Goal: Information Seeking & Learning: Learn about a topic

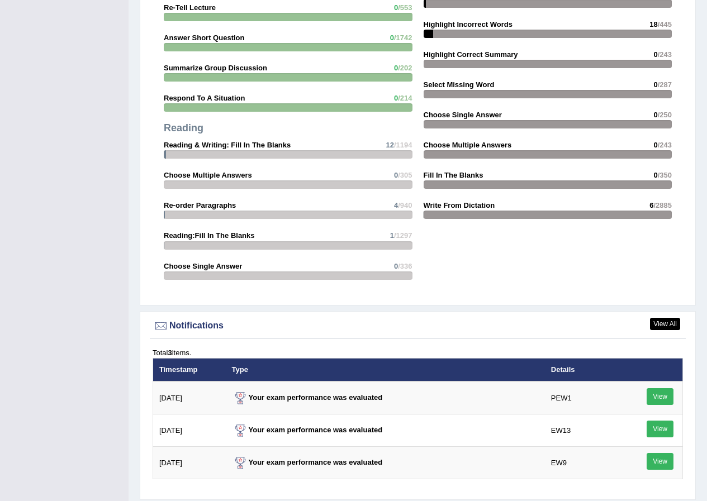
scroll to position [1225, 0]
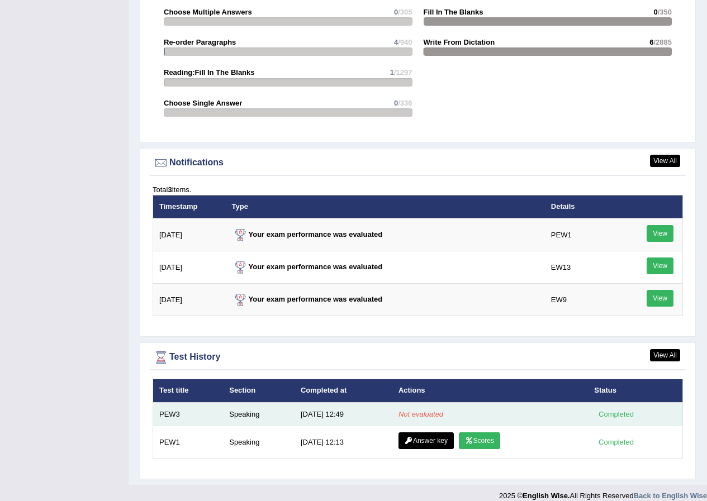
click at [621, 408] on div "Completed" at bounding box center [616, 414] width 44 height 12
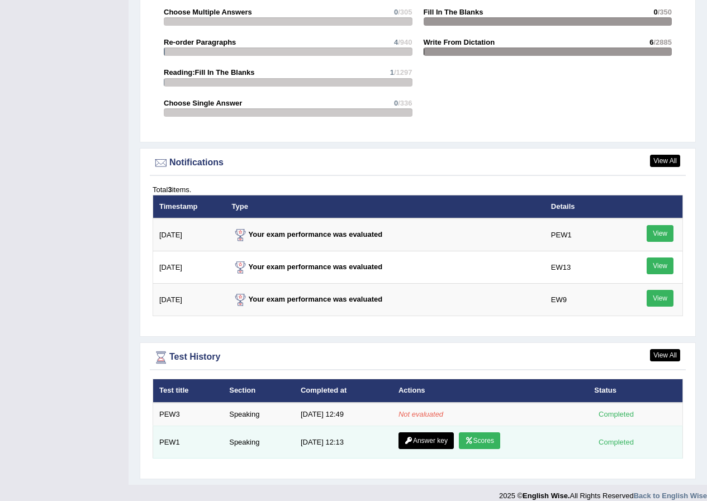
click at [484, 432] on link "Scores" at bounding box center [479, 440] width 41 height 17
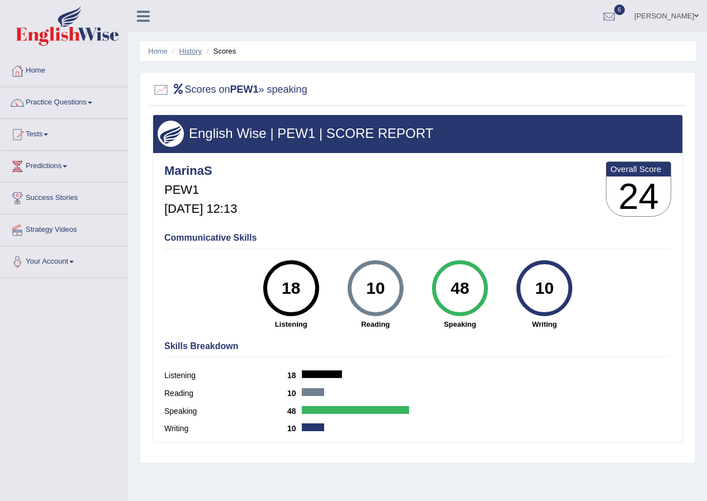
click at [186, 49] on link "History" at bounding box center [190, 51] width 22 height 8
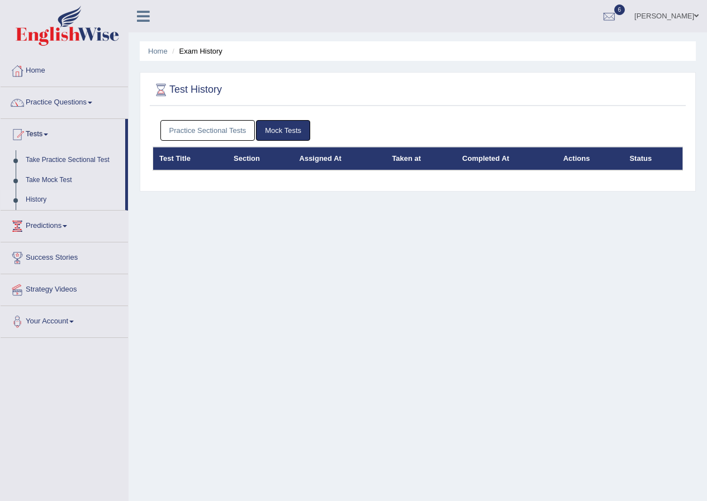
click at [220, 131] on link "Practice Sectional Tests" at bounding box center [207, 130] width 95 height 21
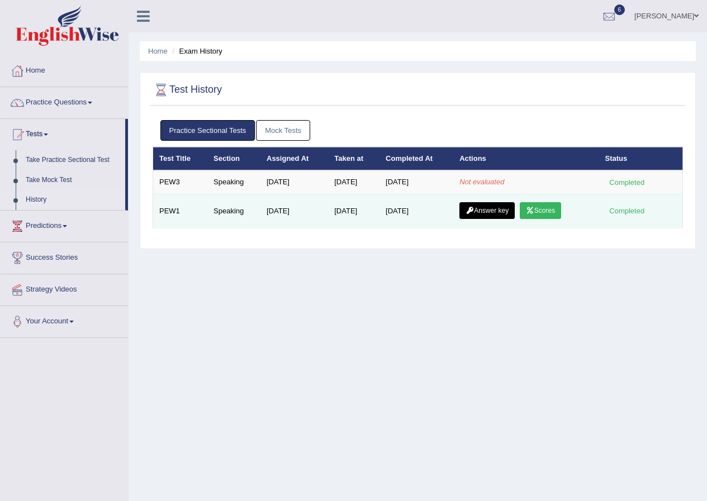
click at [484, 215] on link "Answer key" at bounding box center [486, 210] width 55 height 17
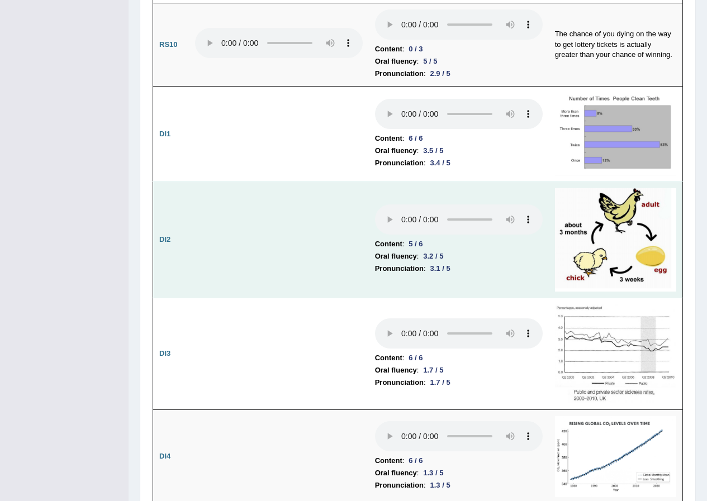
scroll to position [1676, 0]
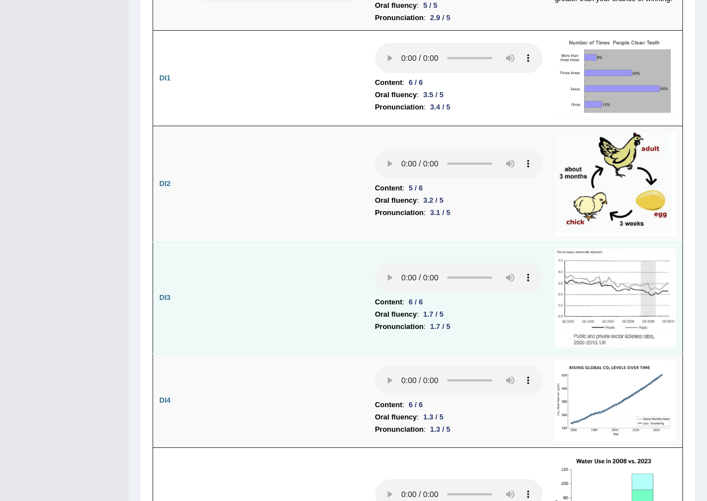
click at [451, 308] on li "Oral fluency : 1.7 / 5" at bounding box center [459, 314] width 168 height 12
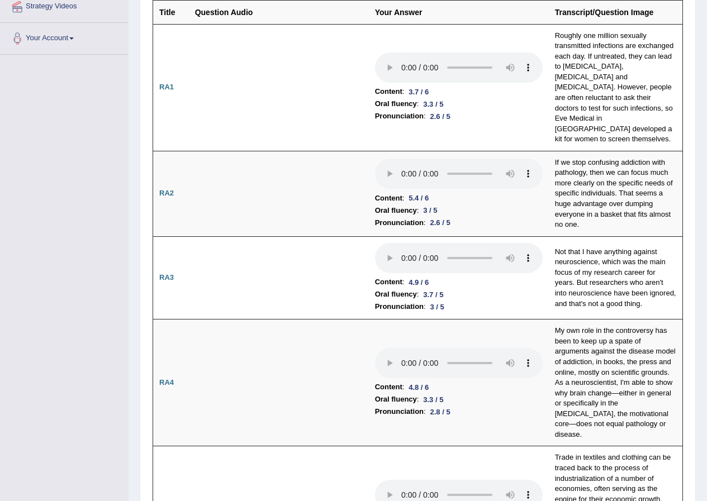
scroll to position [0, 0]
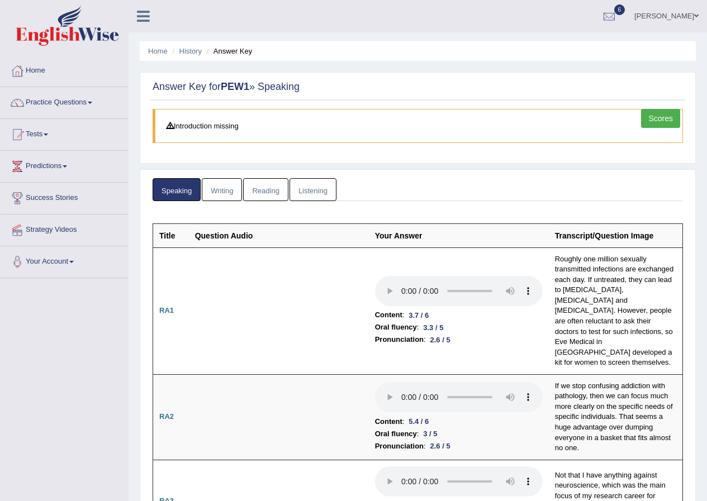
click at [670, 117] on link "Scores" at bounding box center [660, 118] width 39 height 19
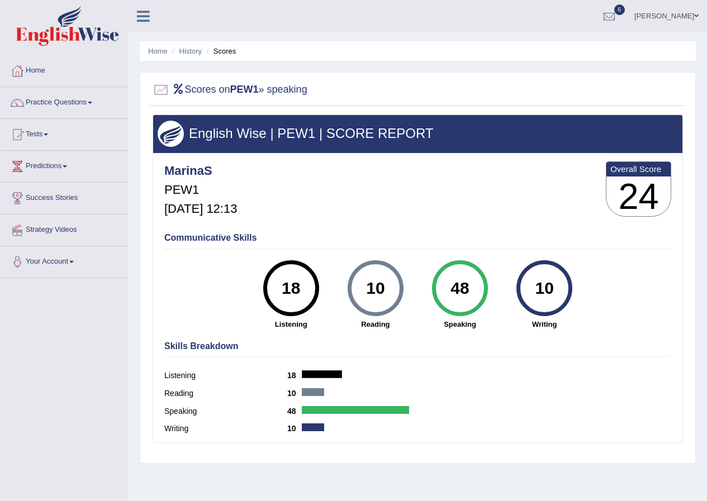
drag, startPoint x: 472, startPoint y: 291, endPoint x: 416, endPoint y: 287, distance: 56.6
click at [416, 260] on div "18 Listening 10 Reading 48 Speaking 10 Writing" at bounding box center [417, 260] width 507 height 0
click at [180, 50] on link "History" at bounding box center [190, 51] width 22 height 8
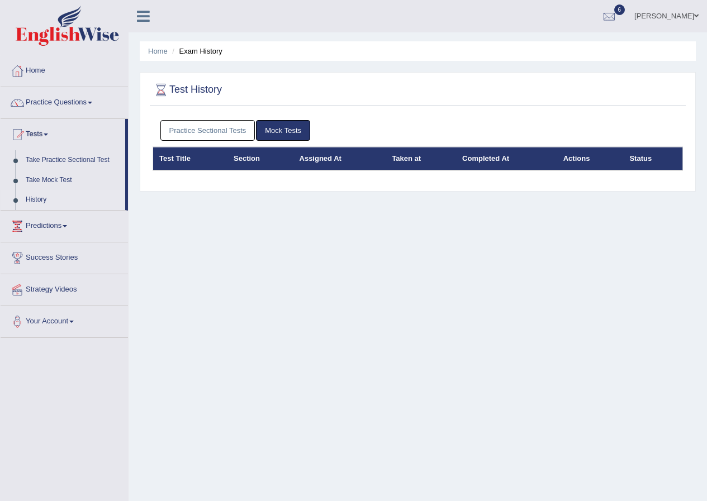
click at [227, 136] on link "Practice Sectional Tests" at bounding box center [207, 130] width 95 height 21
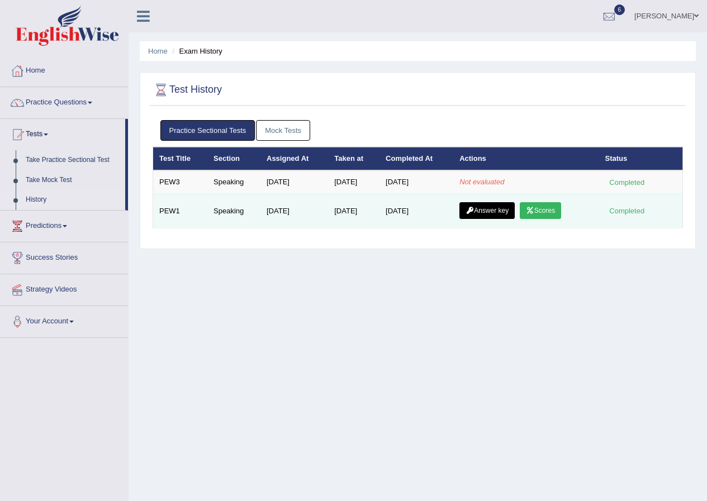
click at [480, 211] on link "Answer key" at bounding box center [486, 210] width 55 height 17
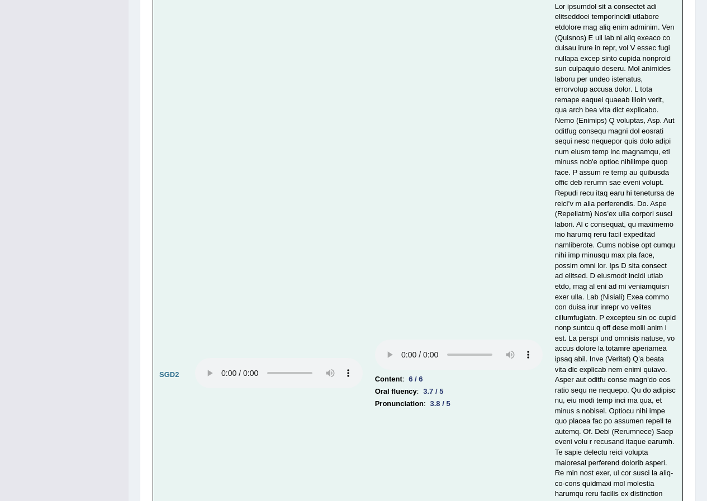
scroll to position [4089, 0]
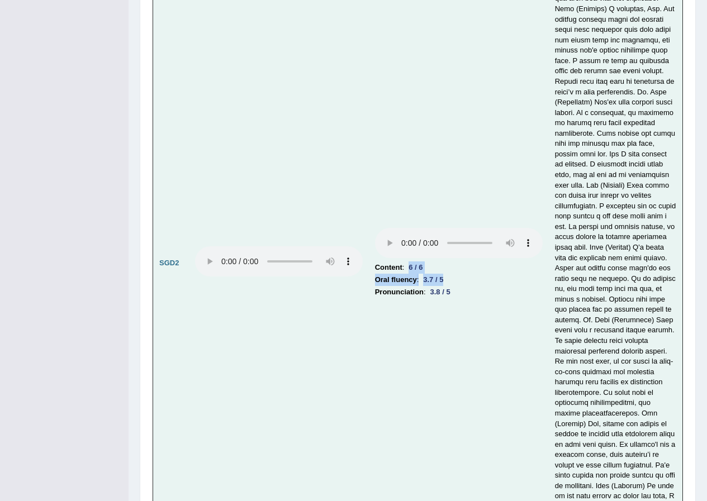
drag, startPoint x: 408, startPoint y: 184, endPoint x: 490, endPoint y: 198, distance: 83.2
click at [490, 198] on td "Content : 6 / 6 Oral fluency : 3.7 / 5 Pronunciation : 3.8 / 5" at bounding box center [459, 263] width 180 height 760
click at [494, 297] on td "Content : 6 / 6 Oral fluency : 3.7 / 5 Pronunciation : 3.8 / 5" at bounding box center [459, 263] width 180 height 760
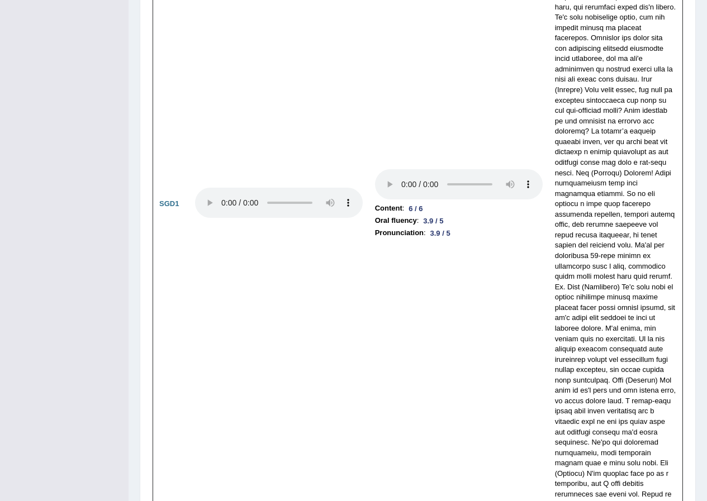
scroll to position [3164, 0]
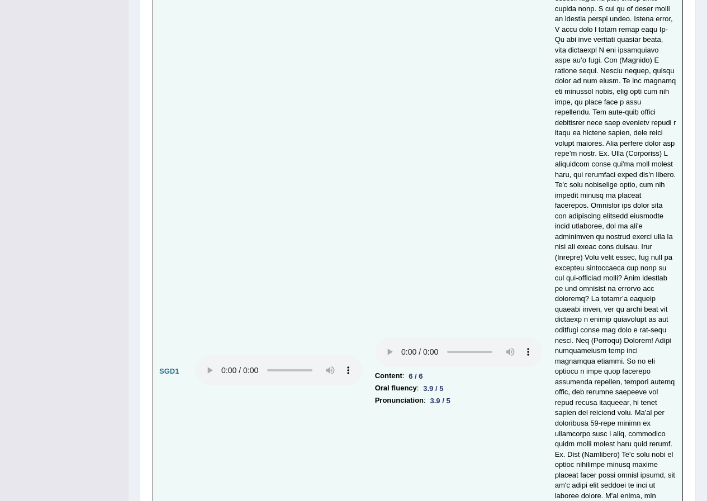
drag, startPoint x: 416, startPoint y: 251, endPoint x: 342, endPoint y: 148, distance: 126.5
click at [342, 148] on td at bounding box center [279, 372] width 180 height 874
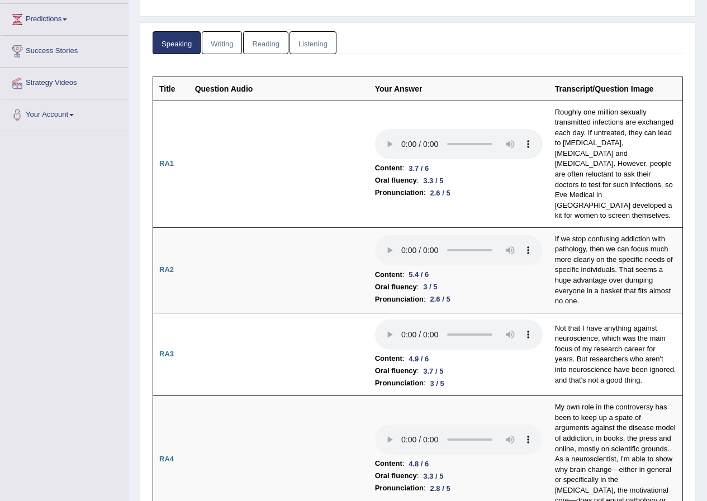
scroll to position [0, 0]
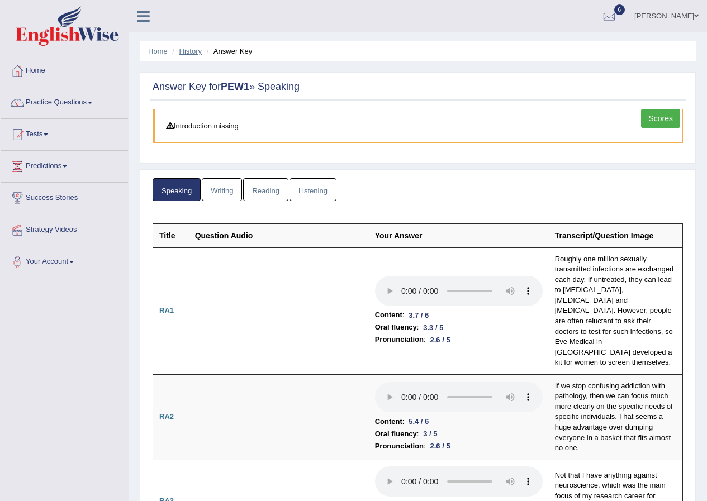
click at [196, 54] on link "History" at bounding box center [190, 51] width 22 height 8
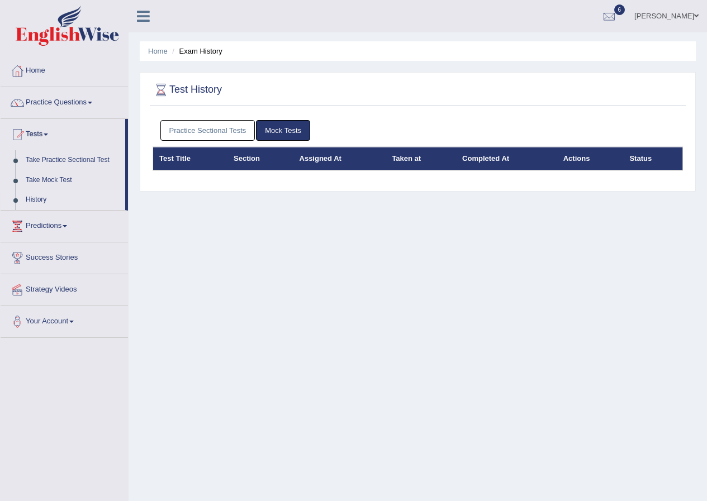
click at [231, 132] on link "Practice Sectional Tests" at bounding box center [207, 130] width 95 height 21
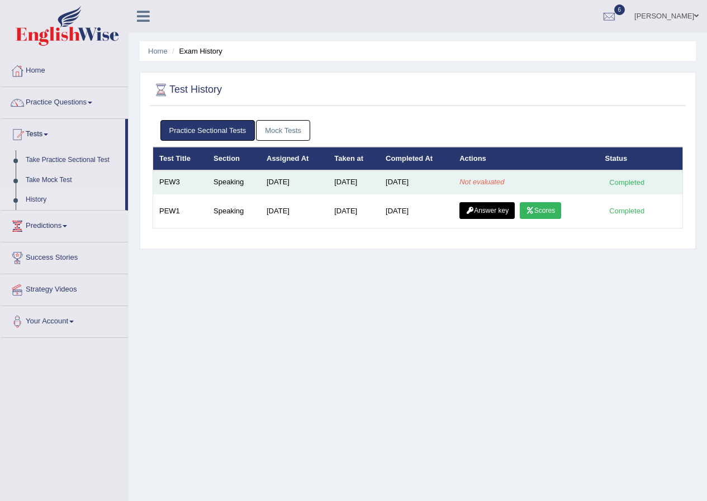
drag, startPoint x: 518, startPoint y: 168, endPoint x: 448, endPoint y: 191, distance: 74.0
click at [448, 191] on table "Test Title Section Assigned At Taken at Completed At Actions Status PEW3 Speaki…" at bounding box center [418, 188] width 530 height 82
click at [526, 188] on td "Not evaluated" at bounding box center [525, 181] width 145 height 23
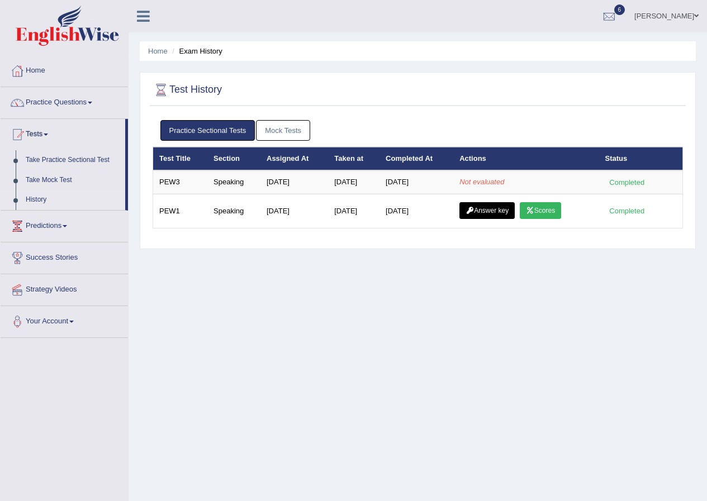
click at [76, 110] on link "Practice Questions" at bounding box center [64, 101] width 127 height 28
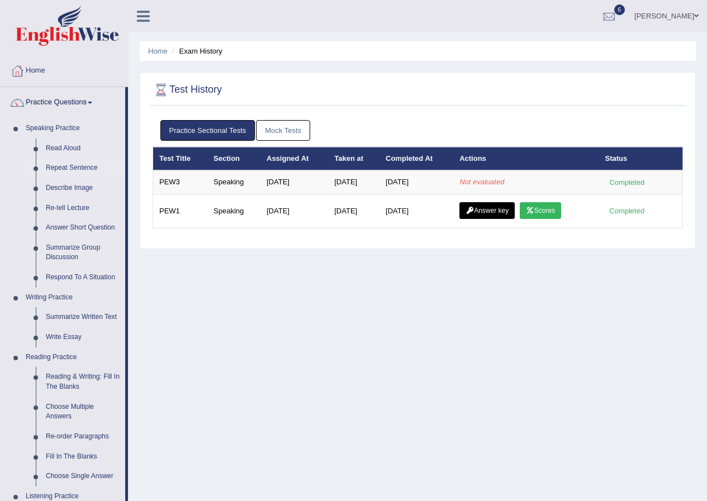
scroll to position [112, 0]
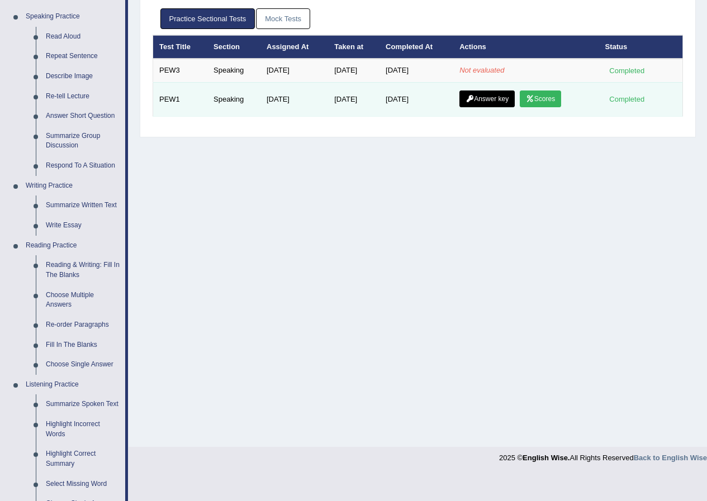
click at [547, 101] on link "Scores" at bounding box center [540, 99] width 41 height 17
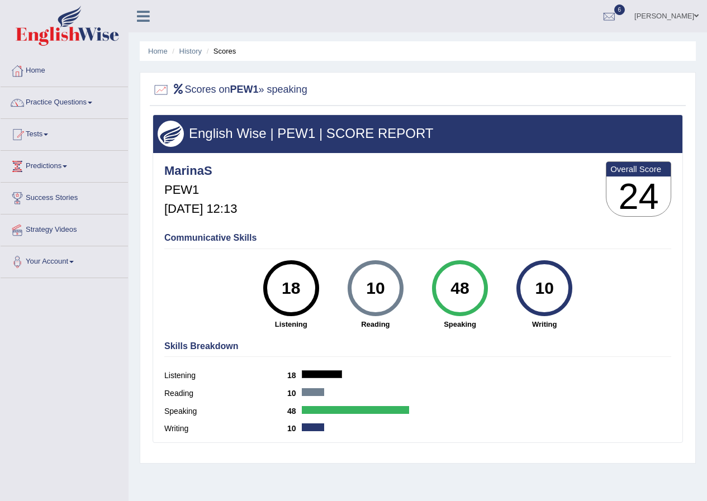
scroll to position [85, 0]
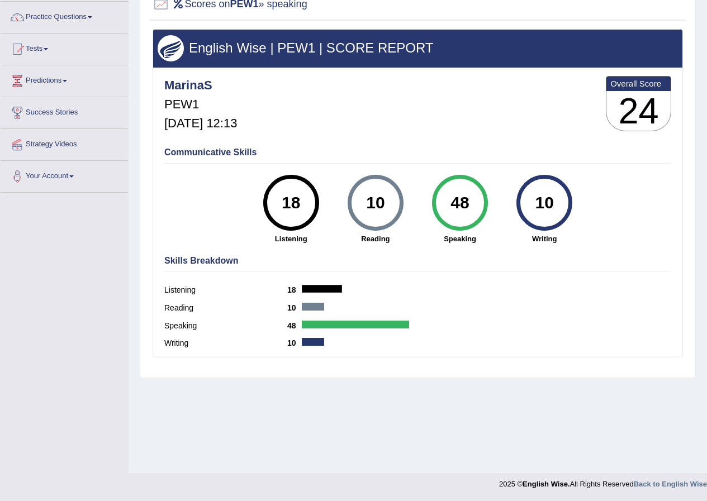
click at [467, 208] on div "48" at bounding box center [459, 202] width 41 height 47
click at [329, 299] on div "Listening 18" at bounding box center [417, 292] width 507 height 18
click at [197, 317] on div "Reading 10" at bounding box center [417, 310] width 507 height 18
click at [311, 335] on div "Speaking 48" at bounding box center [417, 327] width 507 height 18
click at [470, 205] on div "48" at bounding box center [459, 202] width 41 height 47
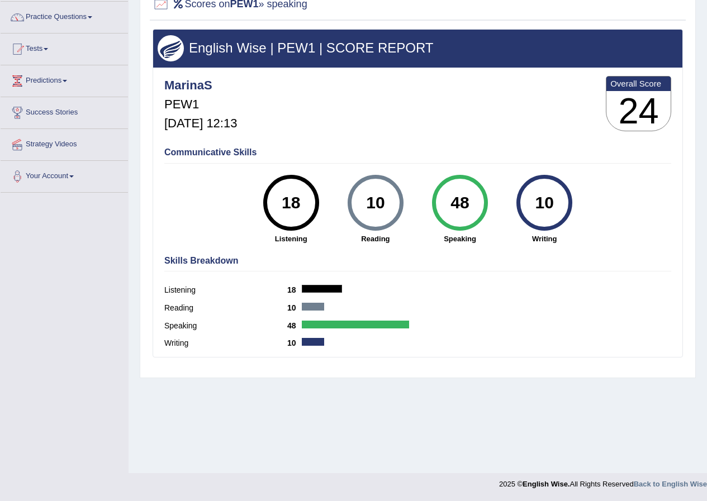
click at [470, 205] on div "48" at bounding box center [459, 202] width 41 height 47
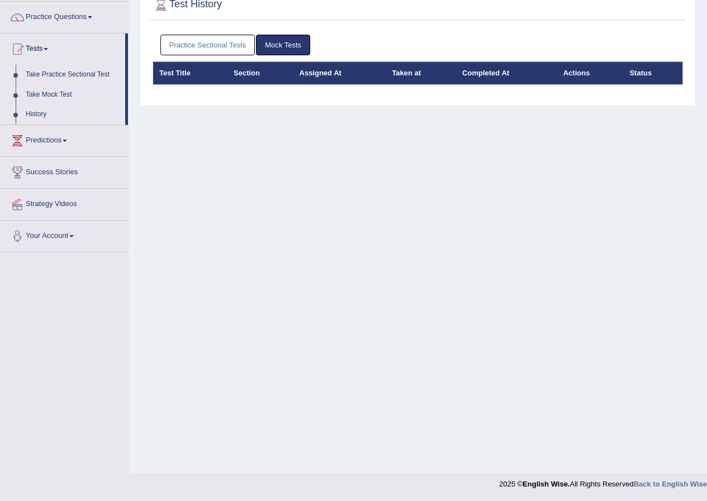
click at [30, 112] on link "History" at bounding box center [73, 114] width 104 height 20
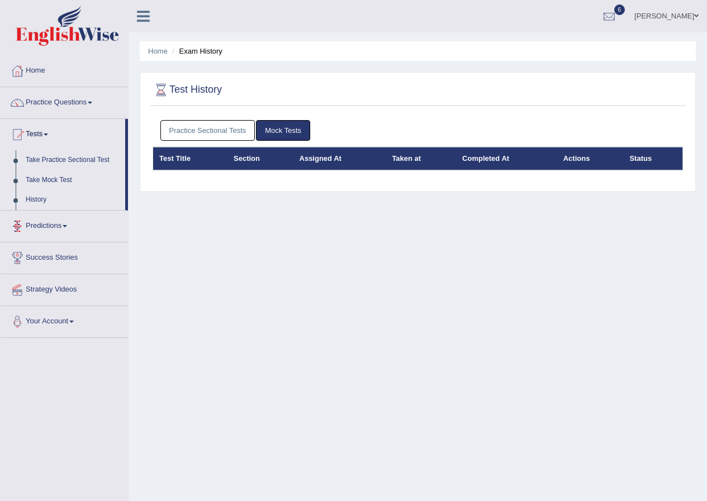
click at [38, 200] on link "History" at bounding box center [73, 200] width 104 height 20
click at [218, 129] on link "Practice Sectional Tests" at bounding box center [207, 130] width 95 height 21
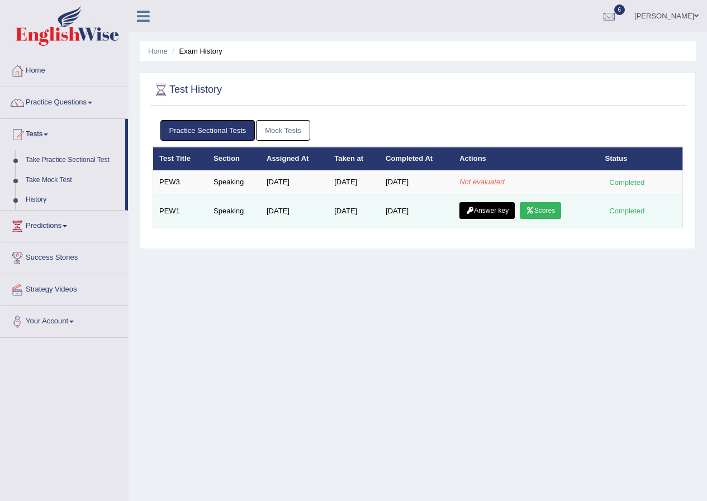
click at [534, 208] on icon at bounding box center [530, 210] width 8 height 7
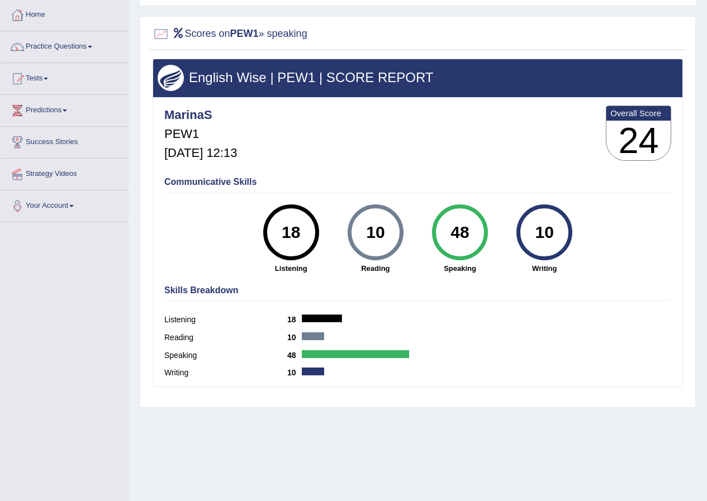
scroll to position [85, 0]
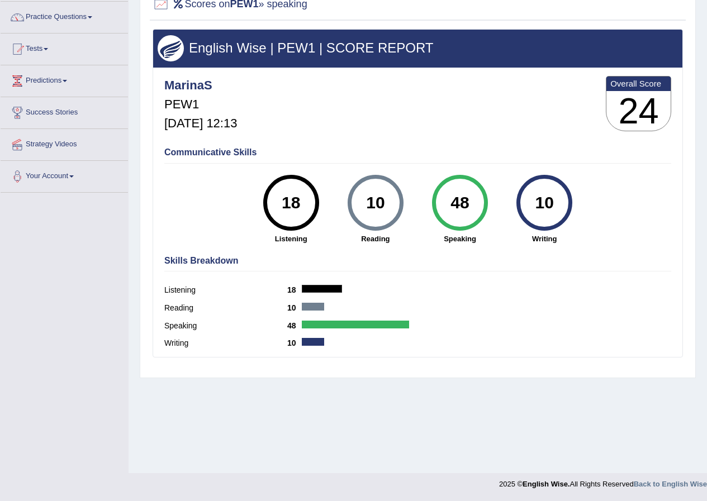
click at [455, 201] on div "48" at bounding box center [459, 202] width 41 height 47
click at [229, 151] on h4 "Communicative Skills" at bounding box center [417, 153] width 507 height 10
click at [198, 263] on h4 "Skills Breakdown" at bounding box center [417, 261] width 507 height 10
click at [317, 284] on div "Listening 18" at bounding box center [417, 292] width 507 height 18
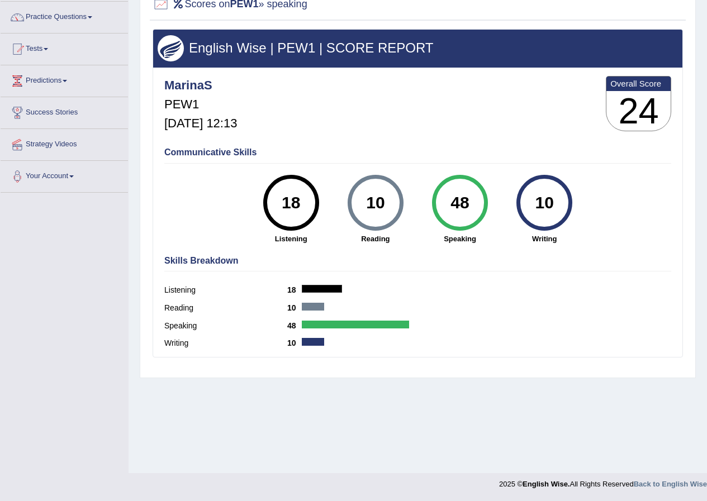
click at [318, 326] on div at bounding box center [355, 325] width 107 height 8
click at [464, 198] on div "48" at bounding box center [459, 202] width 41 height 47
click at [454, 238] on strong "Speaking" at bounding box center [459, 239] width 73 height 11
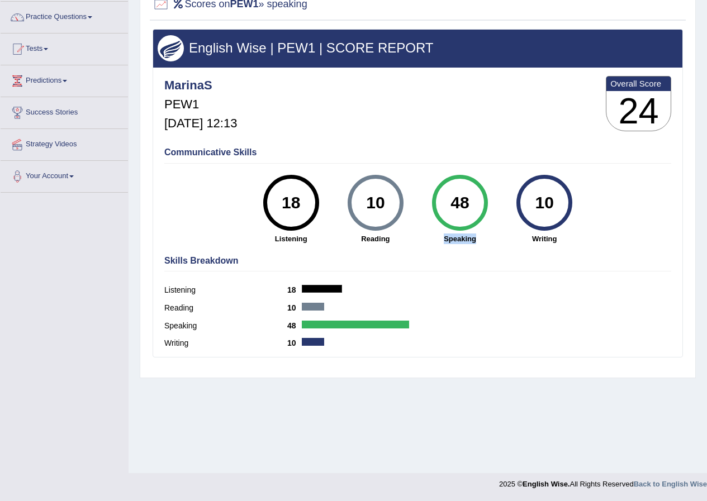
click at [454, 238] on strong "Speaking" at bounding box center [459, 239] width 73 height 11
click at [473, 202] on div "48" at bounding box center [459, 202] width 41 height 47
click at [229, 149] on h4 "Communicative Skills" at bounding box center [417, 153] width 507 height 10
click at [430, 280] on div "Skills Breakdown Listening 18 Reading 10 Speaking 48 Writing 10" at bounding box center [417, 303] width 512 height 107
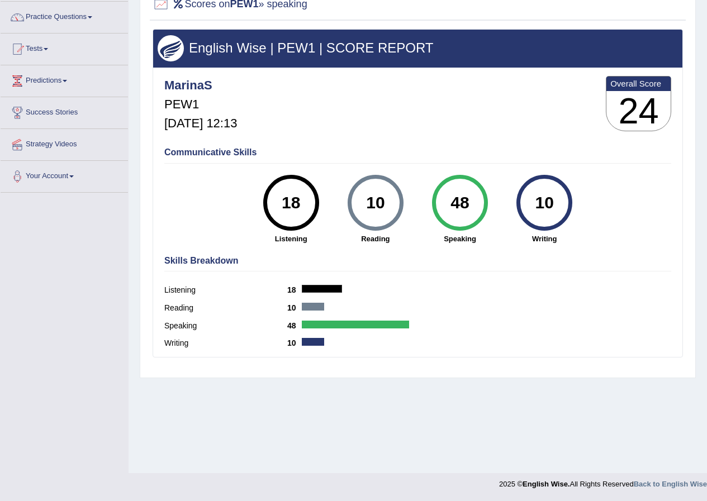
click at [418, 210] on div "48 Speaking" at bounding box center [459, 209] width 84 height 69
click at [533, 215] on div "10" at bounding box center [544, 202] width 41 height 47
click at [396, 226] on div "10 Reading" at bounding box center [375, 209] width 84 height 69
click at [301, 217] on div "18" at bounding box center [290, 202] width 41 height 47
click at [68, 82] on link "Predictions" at bounding box center [64, 79] width 127 height 28
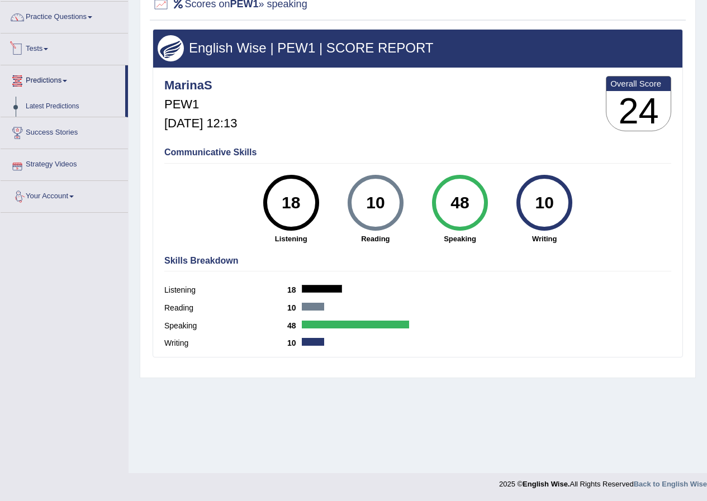
click at [47, 46] on link "Tests" at bounding box center [64, 48] width 127 height 28
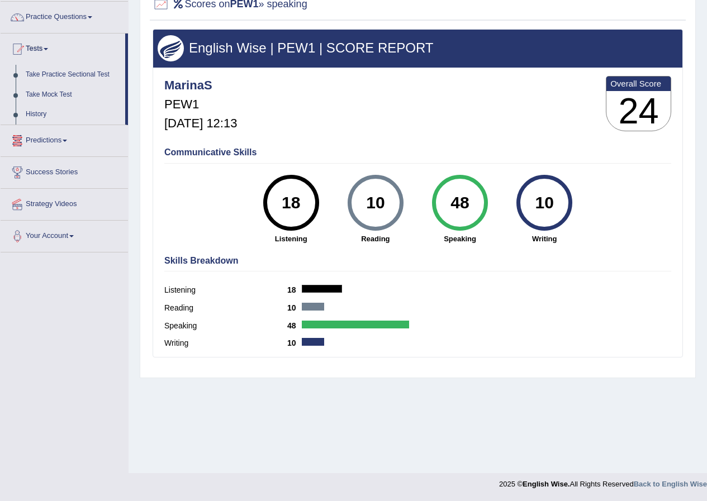
drag, startPoint x: 479, startPoint y: 264, endPoint x: 496, endPoint y: 253, distance: 20.1
click at [479, 264] on h4 "Skills Breakdown" at bounding box center [417, 261] width 507 height 10
click at [529, 214] on div "10" at bounding box center [544, 202] width 41 height 47
click at [436, 212] on div "48" at bounding box center [460, 203] width 56 height 56
click at [339, 192] on div "10 Reading" at bounding box center [375, 209] width 84 height 69
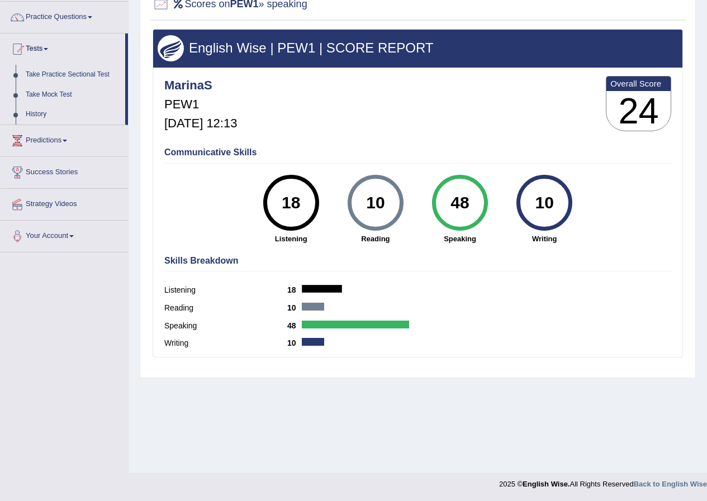
click at [293, 202] on div "18" at bounding box center [290, 202] width 41 height 47
click at [173, 292] on label "Listening" at bounding box center [225, 290] width 123 height 12
click at [173, 308] on label "Reading" at bounding box center [225, 308] width 123 height 12
click at [173, 324] on label "Speaking" at bounding box center [225, 326] width 123 height 12
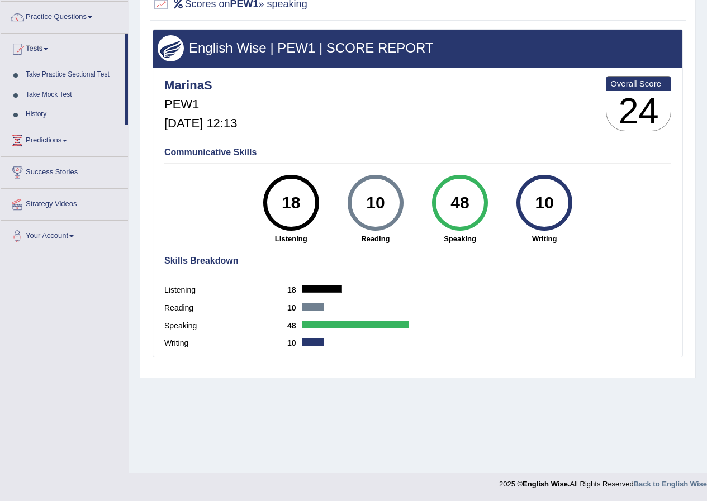
click at [180, 349] on label "Writing" at bounding box center [225, 343] width 123 height 12
click at [182, 342] on label "Writing" at bounding box center [225, 343] width 123 height 12
click at [185, 322] on label "Speaking" at bounding box center [225, 326] width 123 height 12
click at [349, 321] on div at bounding box center [355, 325] width 107 height 8
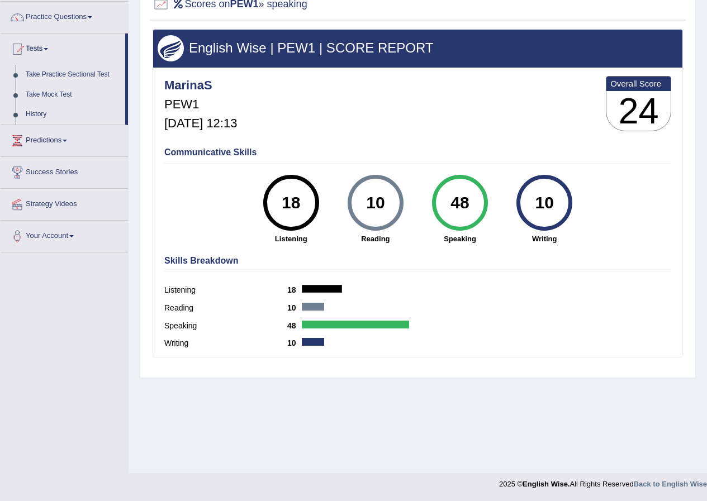
click at [355, 322] on div at bounding box center [355, 325] width 107 height 8
click at [235, 155] on h4 "Communicative Skills" at bounding box center [417, 153] width 507 height 10
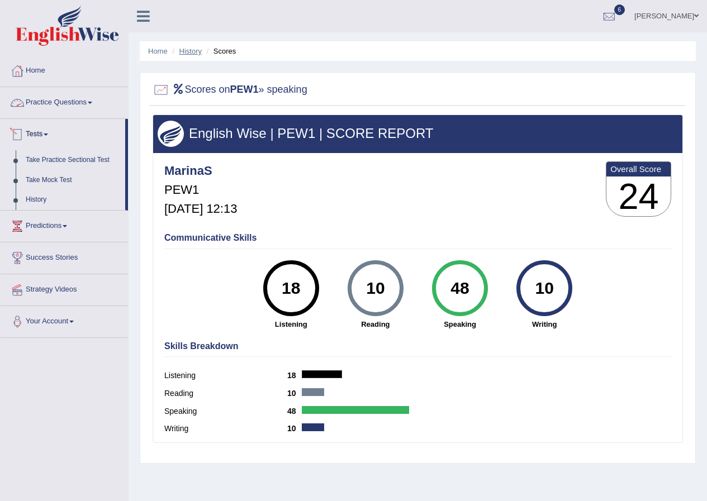
click at [195, 53] on link "History" at bounding box center [190, 51] width 22 height 8
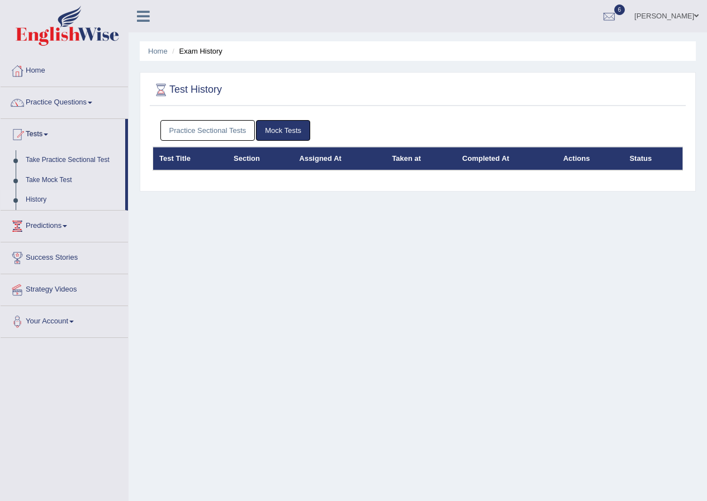
click at [217, 132] on link "Practice Sectional Tests" at bounding box center [207, 130] width 95 height 21
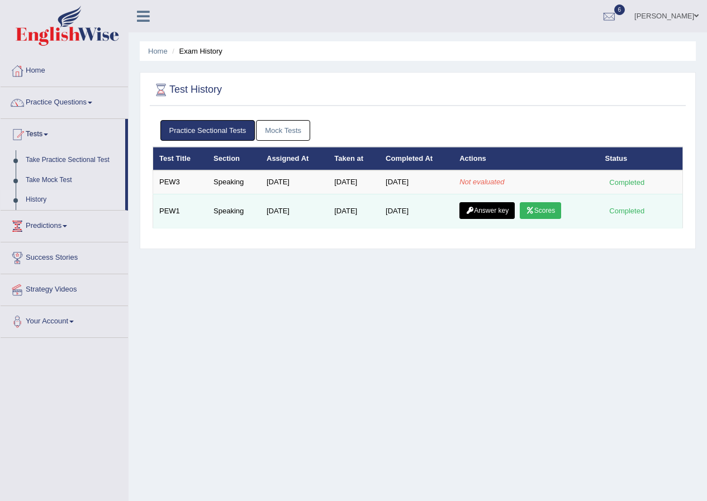
click at [499, 208] on link "Answer key" at bounding box center [486, 210] width 55 height 17
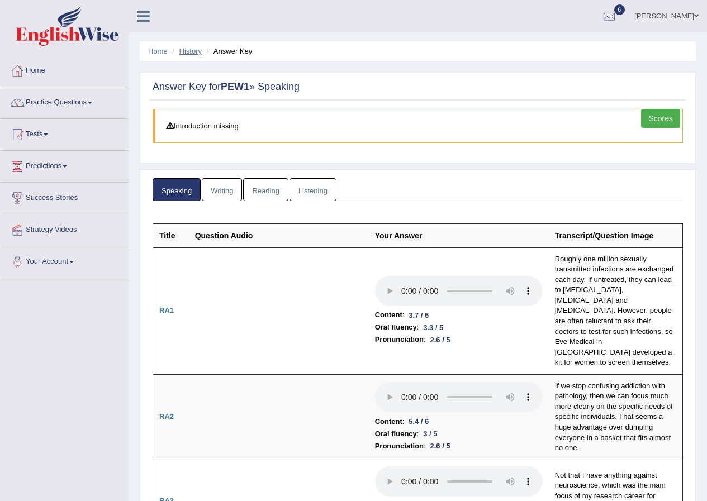
click at [190, 51] on link "History" at bounding box center [190, 51] width 22 height 8
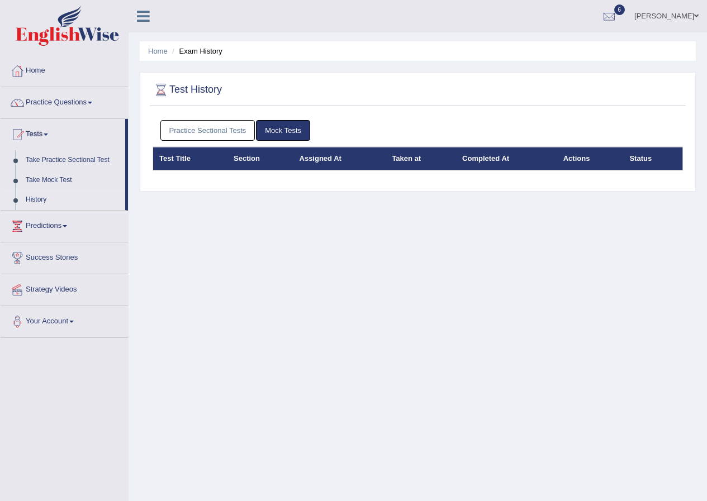
click at [204, 130] on link "Practice Sectional Tests" at bounding box center [207, 130] width 95 height 21
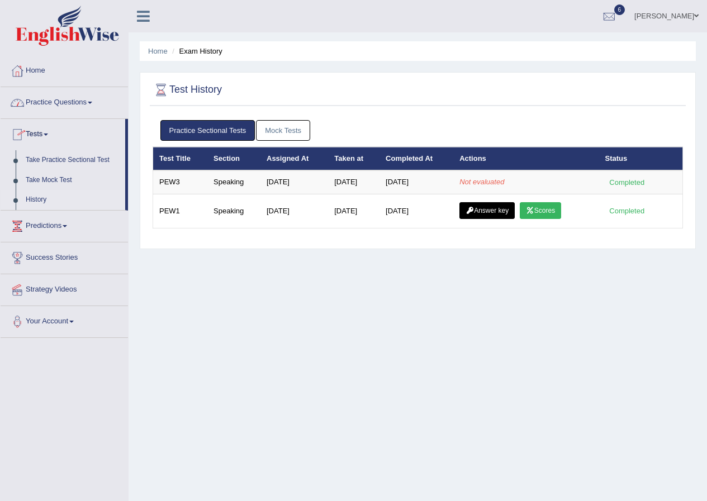
click at [91, 103] on link "Practice Questions" at bounding box center [64, 101] width 127 height 28
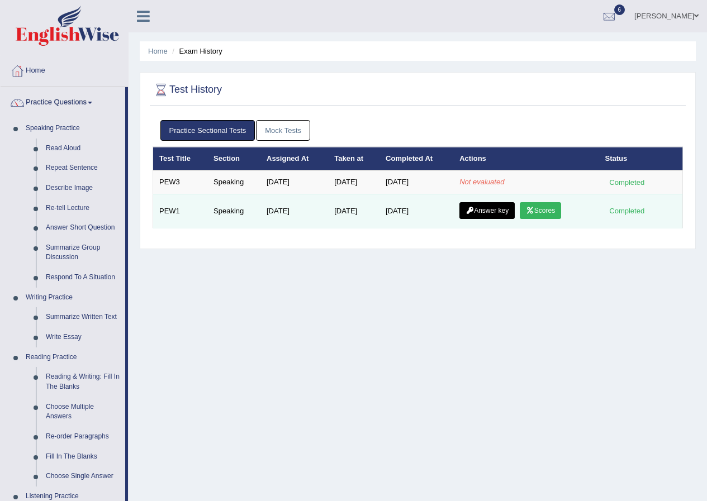
click at [548, 207] on link "Scores" at bounding box center [540, 210] width 41 height 17
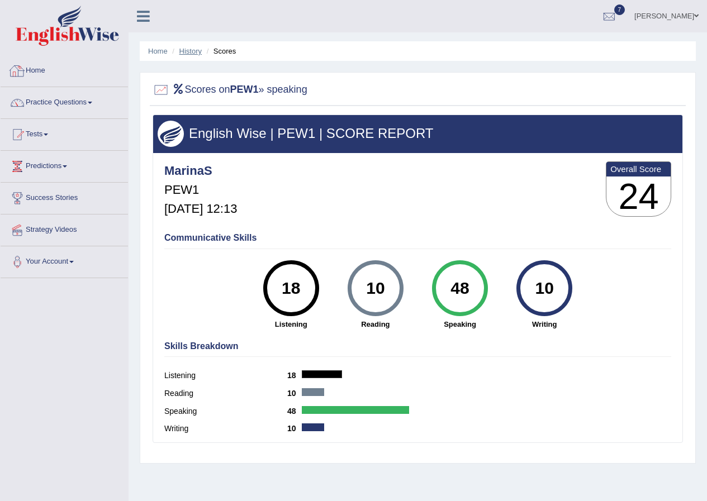
click at [191, 51] on link "History" at bounding box center [190, 51] width 22 height 8
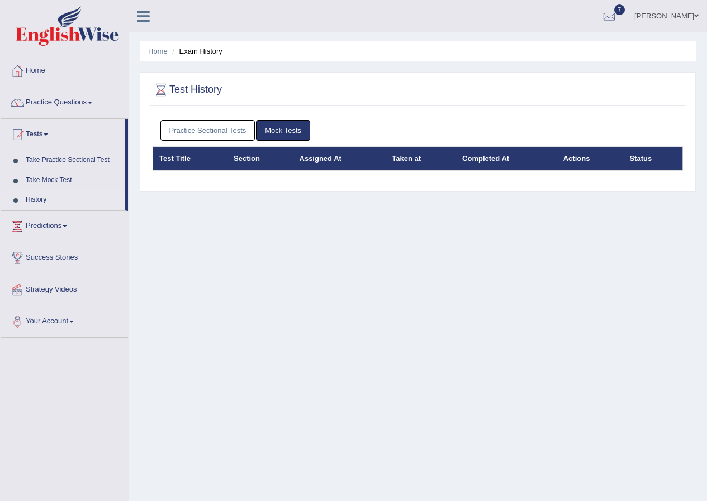
click at [231, 123] on link "Practice Sectional Tests" at bounding box center [207, 130] width 95 height 21
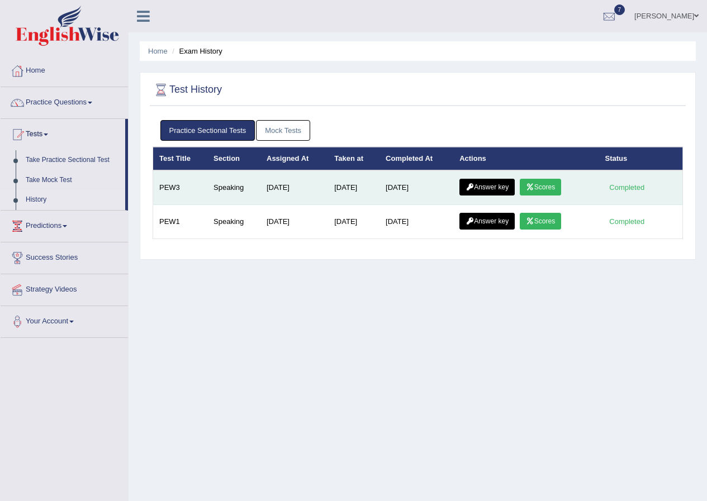
click at [561, 188] on link "Scores" at bounding box center [540, 187] width 41 height 17
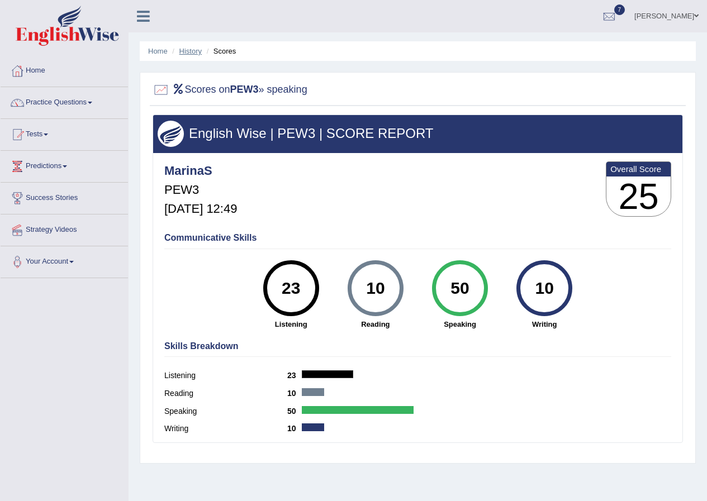
click at [185, 49] on link "History" at bounding box center [190, 51] width 22 height 8
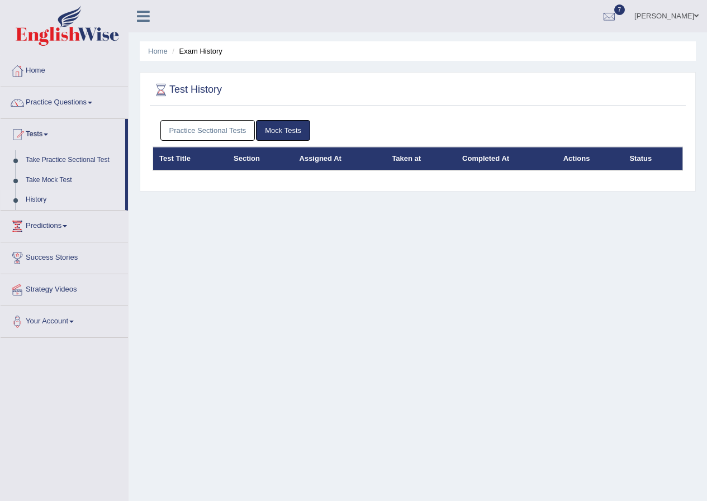
click at [230, 132] on link "Practice Sectional Tests" at bounding box center [207, 130] width 95 height 21
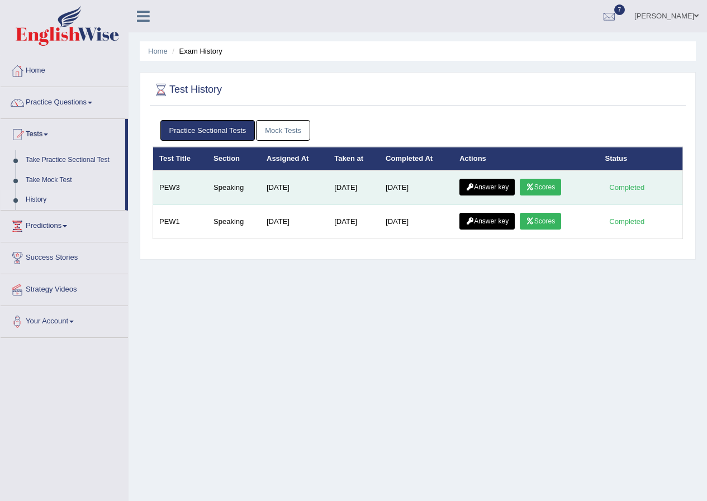
click at [487, 187] on link "Answer key" at bounding box center [486, 187] width 55 height 17
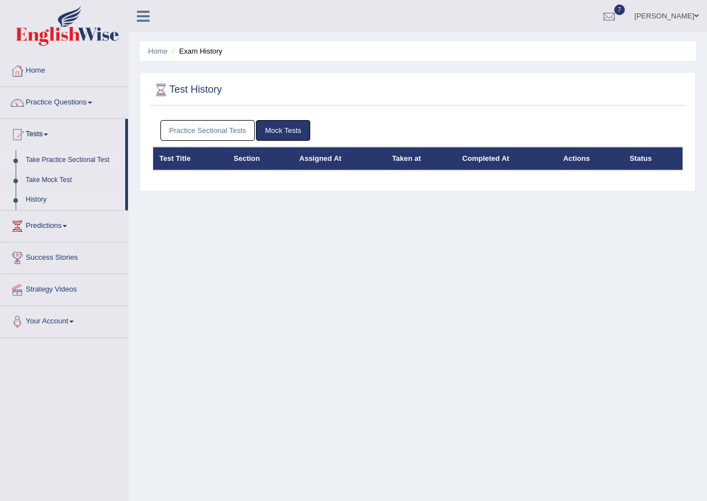
click at [61, 157] on link "Take Practice Sectional Test" at bounding box center [73, 160] width 104 height 20
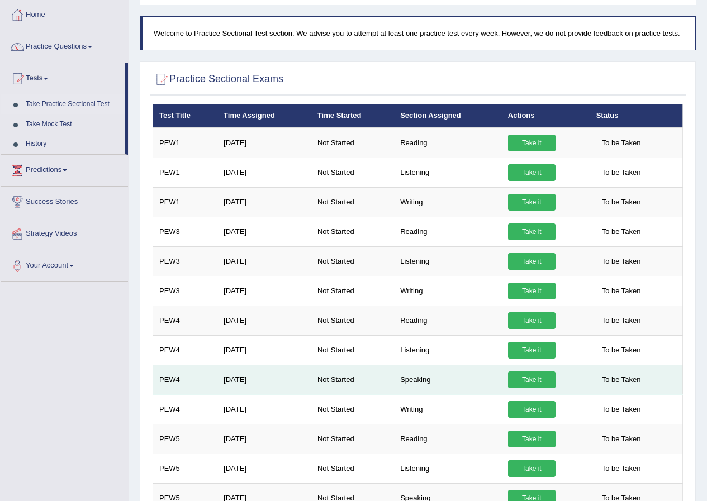
click at [542, 378] on link "Take it" at bounding box center [531, 380] width 47 height 17
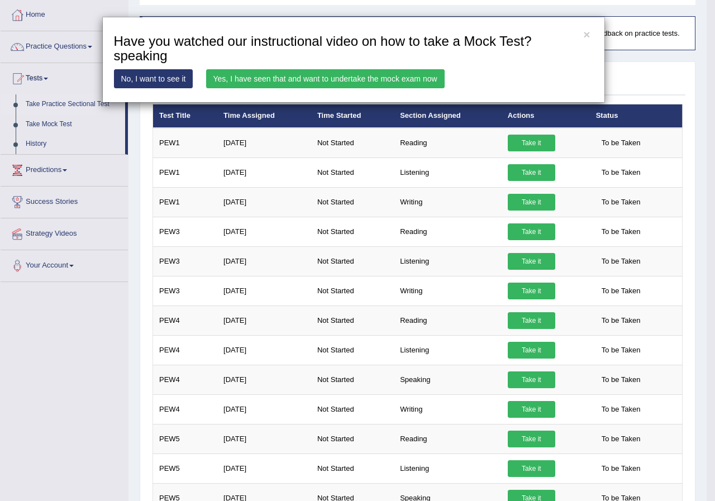
click at [262, 76] on link "Yes, I have seen that and want to undertake the mock exam now" at bounding box center [325, 78] width 239 height 19
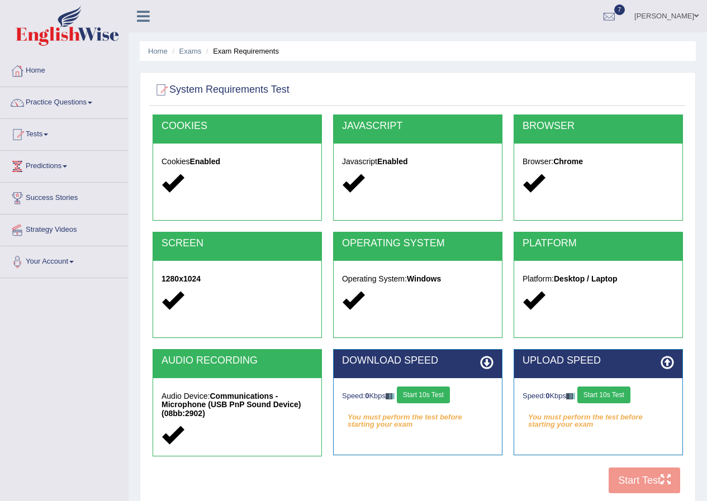
click at [431, 396] on button "Start 10s Test" at bounding box center [423, 395] width 53 height 17
click at [616, 398] on button "Start 10s Test" at bounding box center [603, 395] width 53 height 17
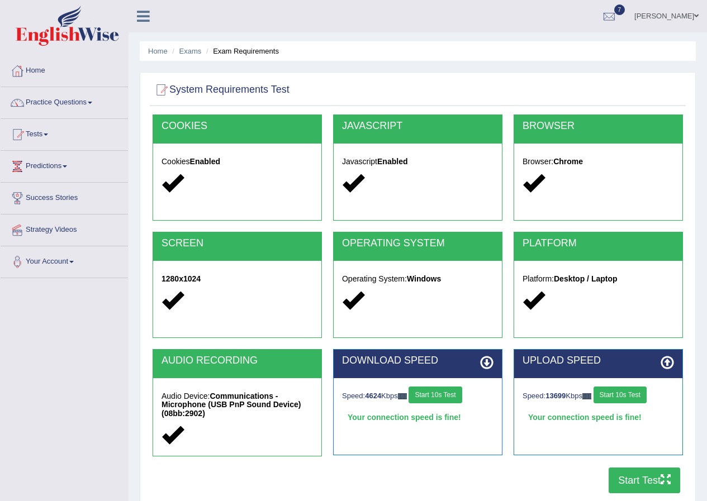
click at [646, 479] on button "Start Test" at bounding box center [644, 481] width 72 height 26
